Goal: Check status: Check status

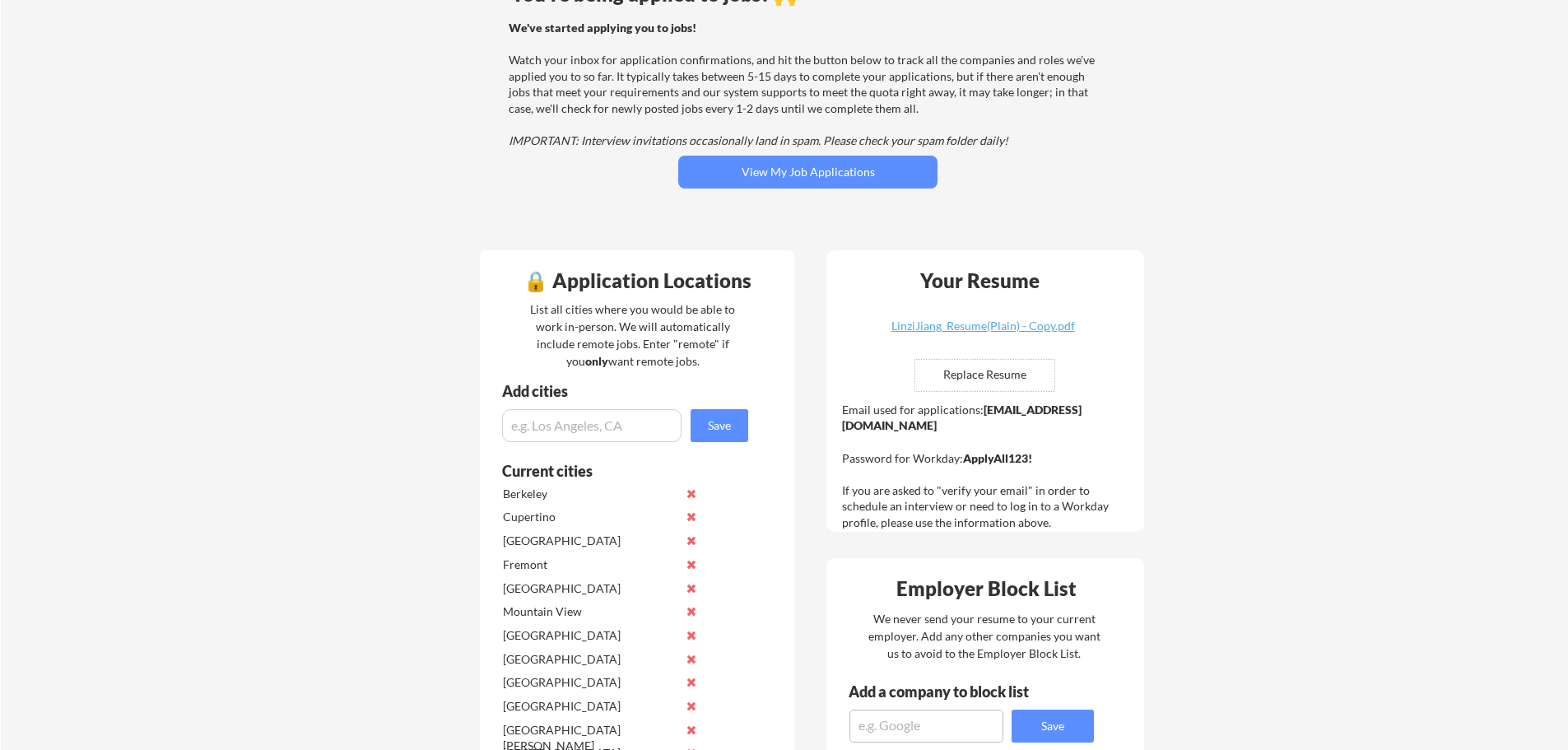
scroll to position [164, 0]
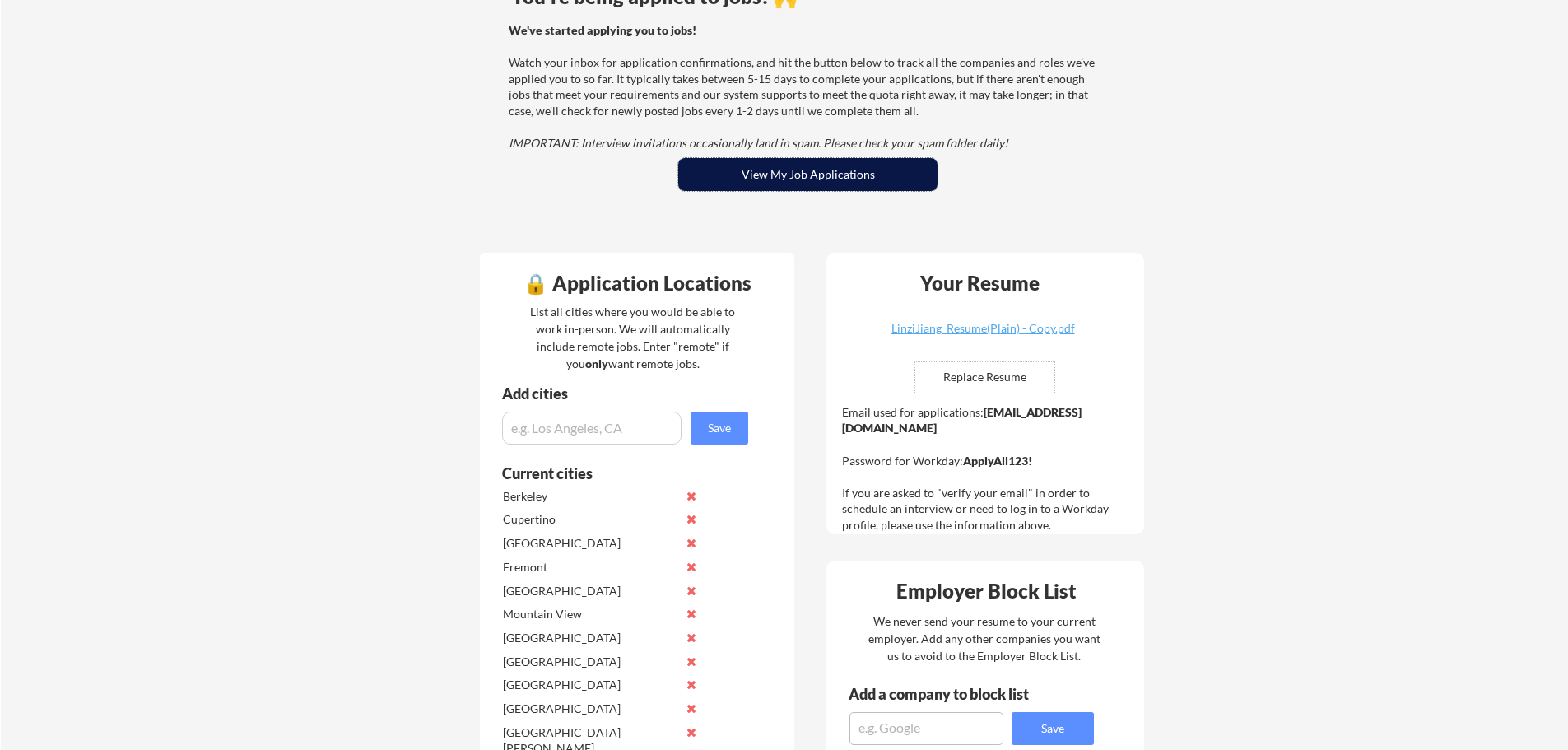
click at [813, 182] on button "View My Job Applications" at bounding box center [807, 175] width 259 height 33
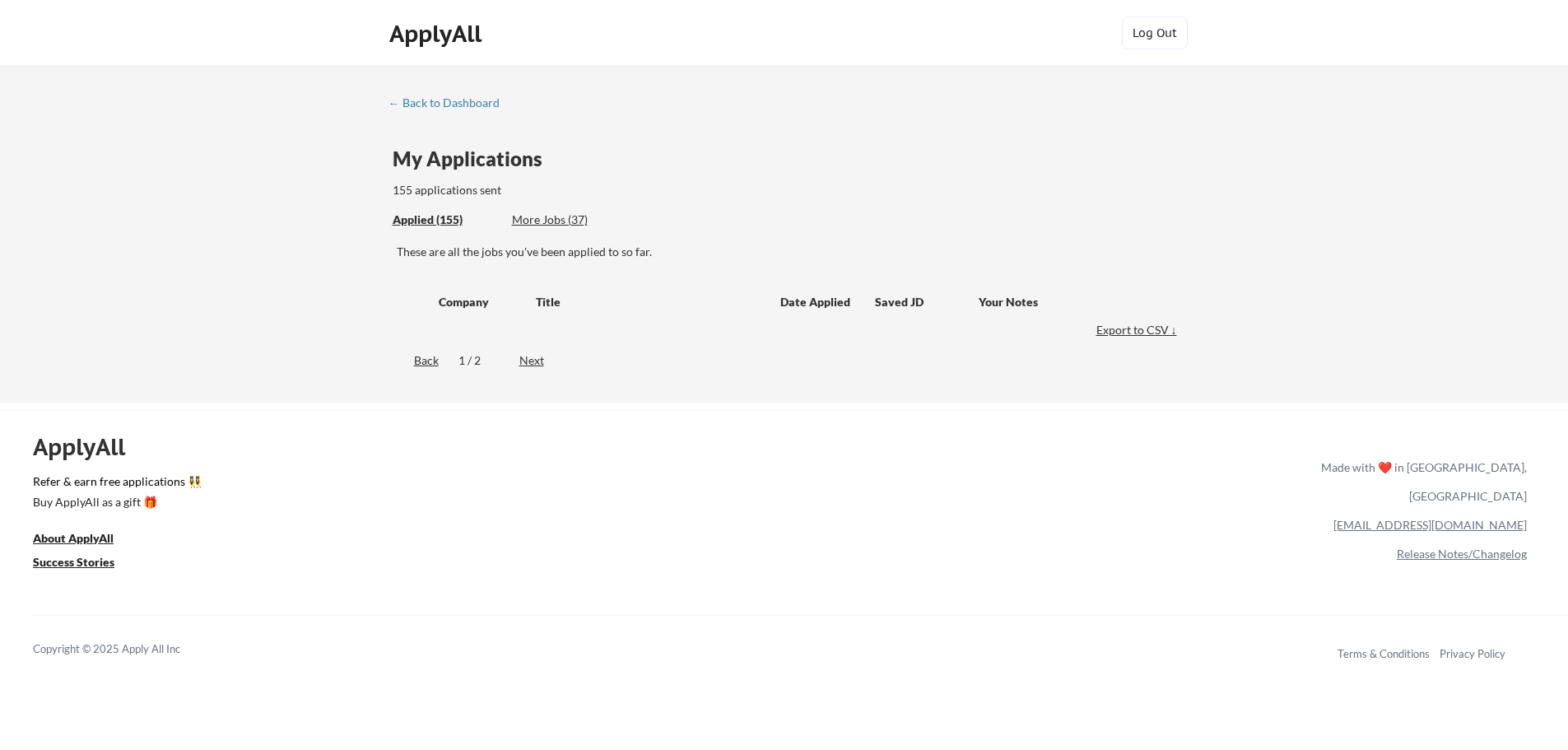
click at [417, 101] on div "← Back to Dashboard" at bounding box center [450, 102] width 123 height 11
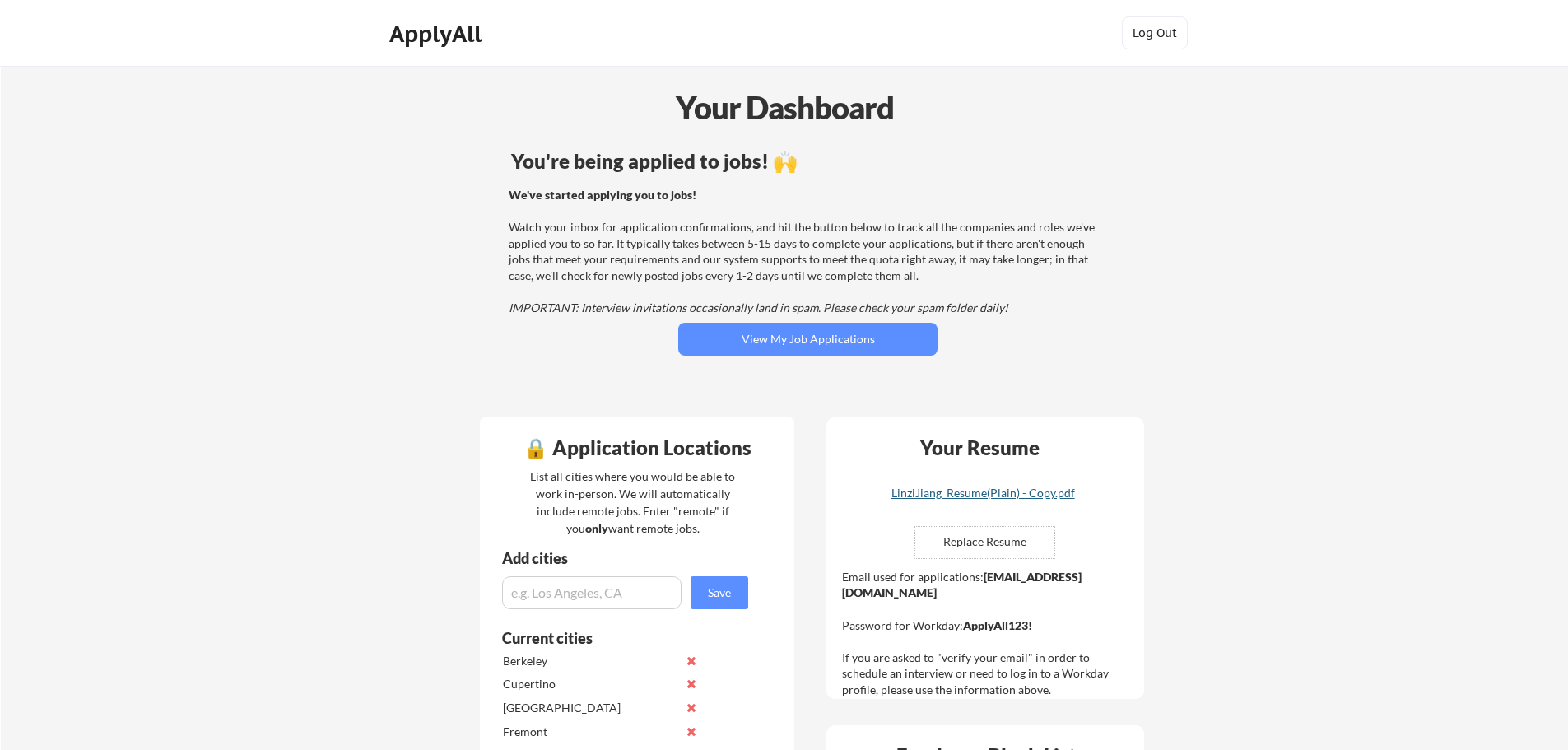
click at [1007, 497] on div "LinziJiang_Resume(Plain) - Copy.pdf" at bounding box center [983, 492] width 196 height 11
click at [795, 340] on button "View My Job Applications" at bounding box center [807, 339] width 259 height 33
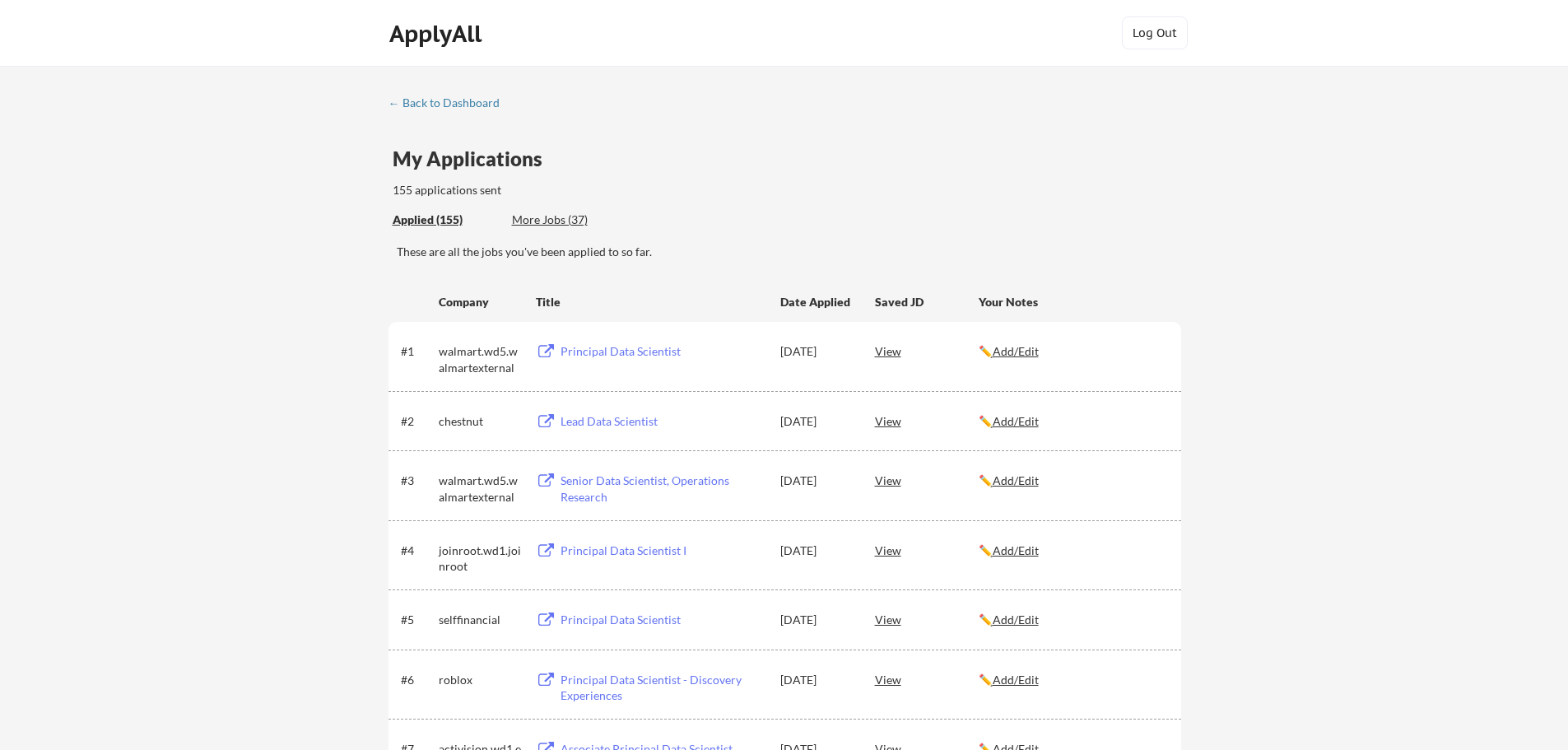
scroll to position [3423, 0]
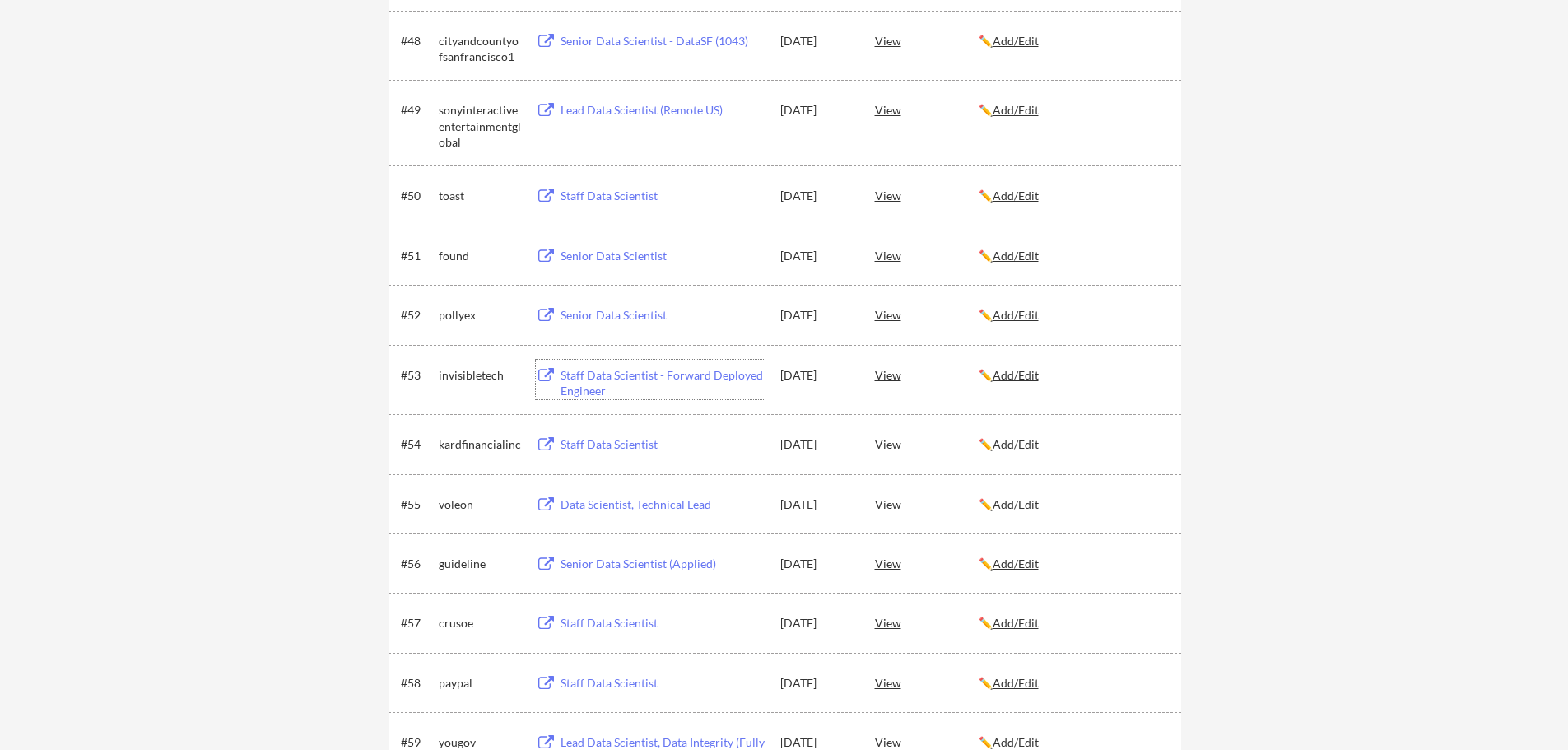
click at [690, 377] on div "Staff Data Scientist - Forward Deployed Engineer" at bounding box center [662, 383] width 204 height 32
